Goal: Task Accomplishment & Management: Complete application form

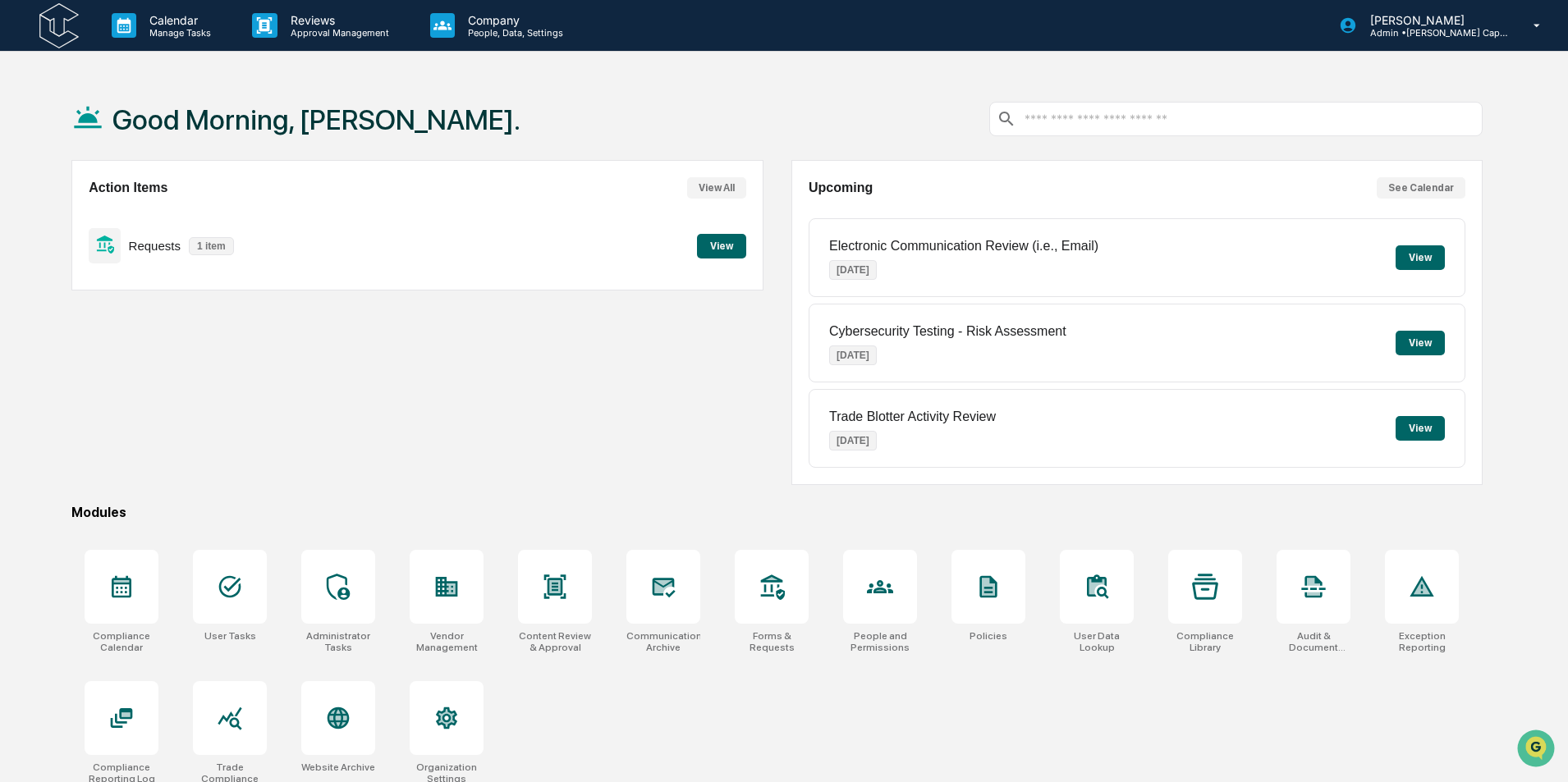
click at [724, 242] on button "View" at bounding box center [721, 246] width 50 height 24
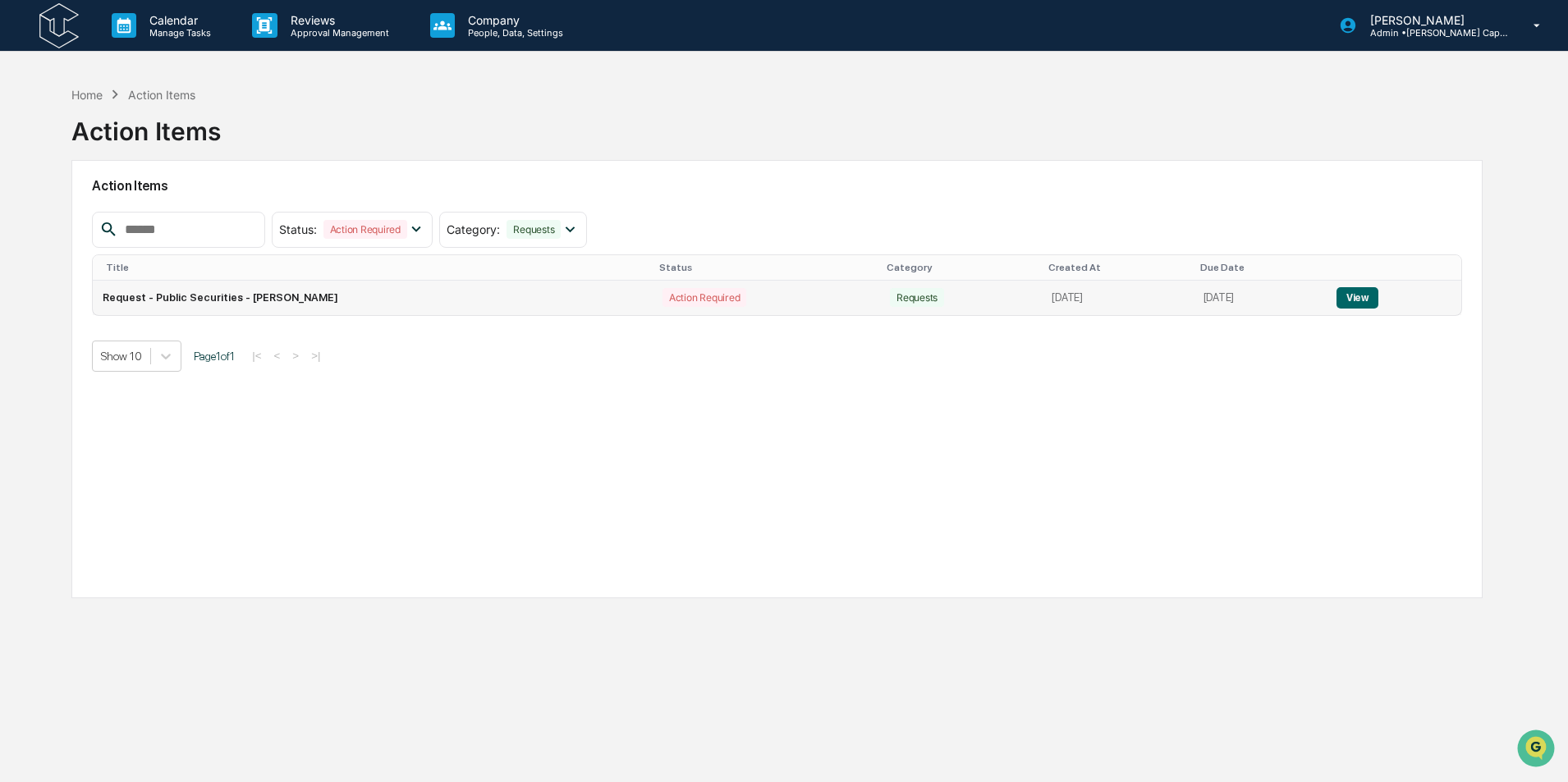
click at [1376, 299] on button "View" at bounding box center [1357, 298] width 42 height 22
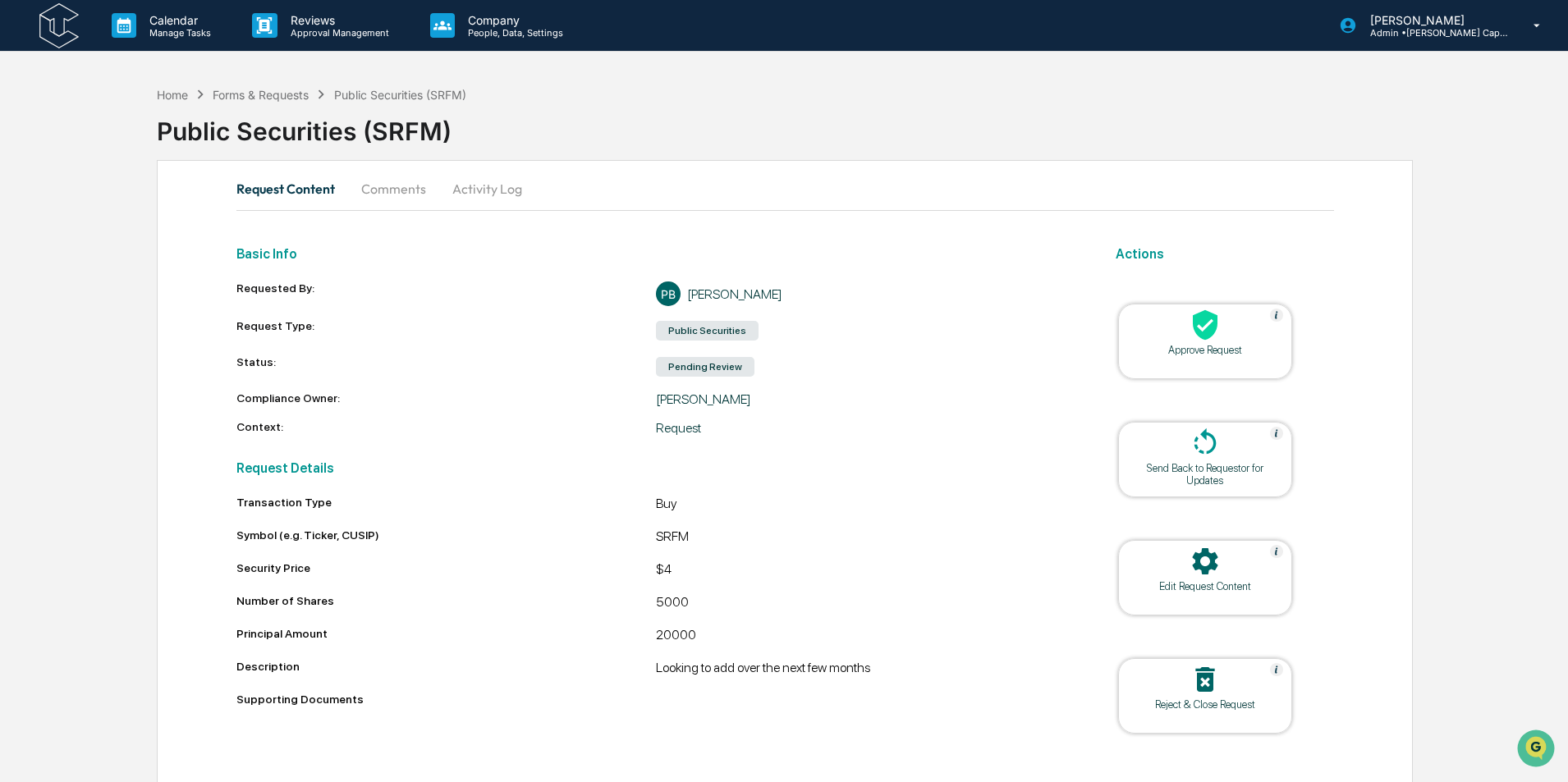
click at [1201, 329] on icon at bounding box center [1205, 325] width 33 height 33
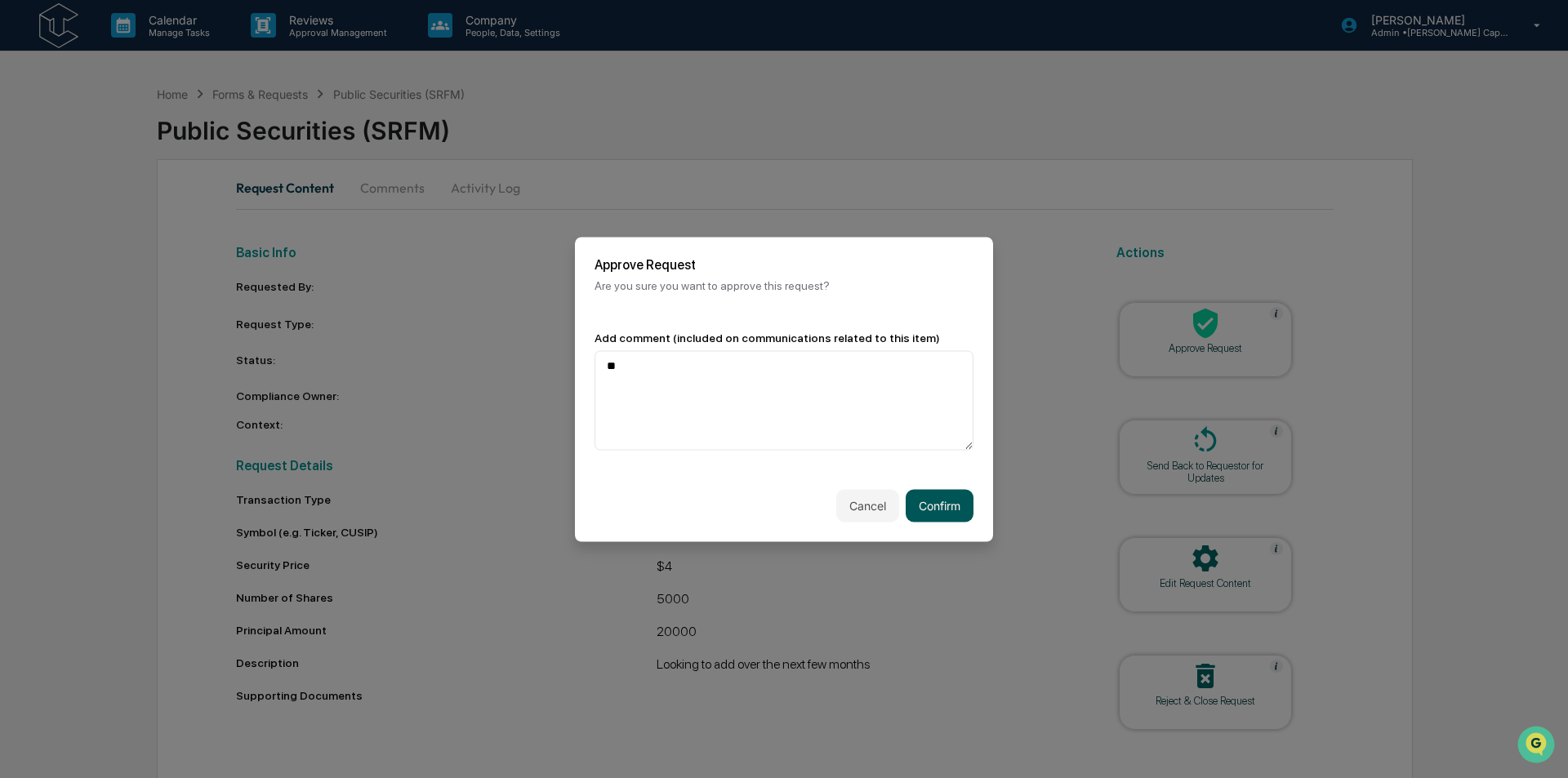
type textarea "**"
click at [950, 508] on button "Confirm" at bounding box center [939, 505] width 68 height 33
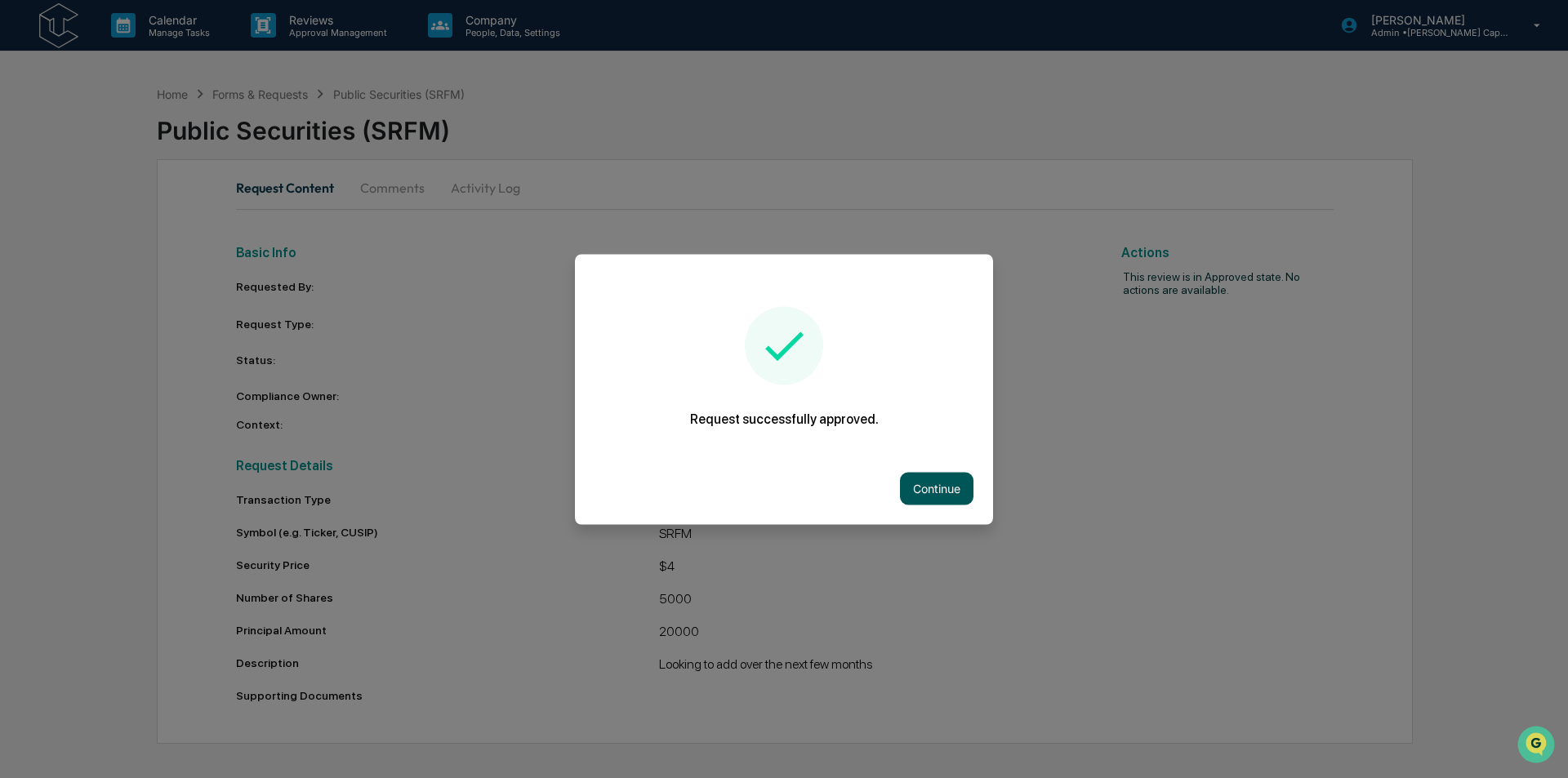
click at [948, 489] on button "Continue" at bounding box center [936, 488] width 74 height 33
